Goal: Use online tool/utility: Use online tool/utility

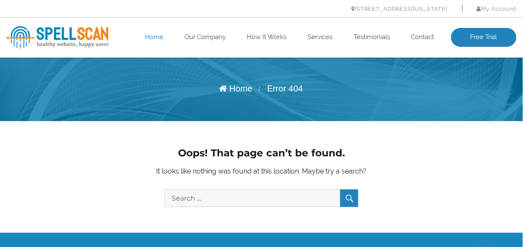
click at [153, 38] on link "Home" at bounding box center [154, 37] width 18 height 9
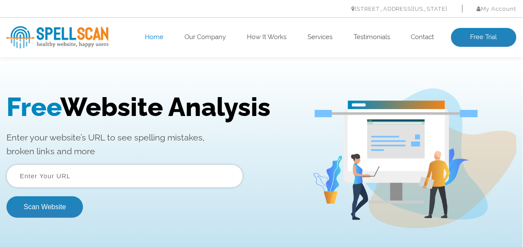
click at [25, 172] on input "text" at bounding box center [124, 175] width 236 height 23
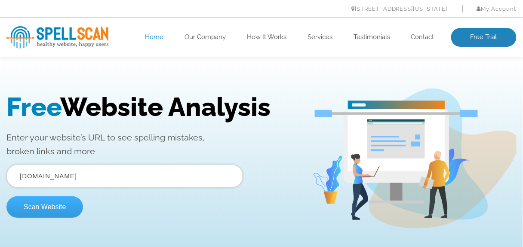
type input "www.theatrecave.co.uk"
click at [35, 205] on button "Scan Website" at bounding box center [44, 206] width 77 height 21
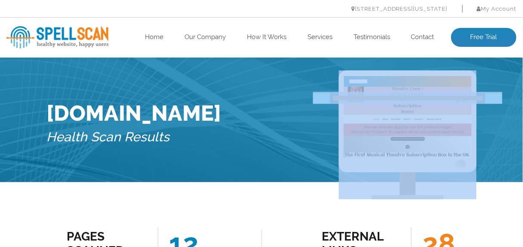
drag, startPoint x: 0, startPoint y: 0, endPoint x: 201, endPoint y: 163, distance: 258.8
